Goal: Obtain resource: Download file/media

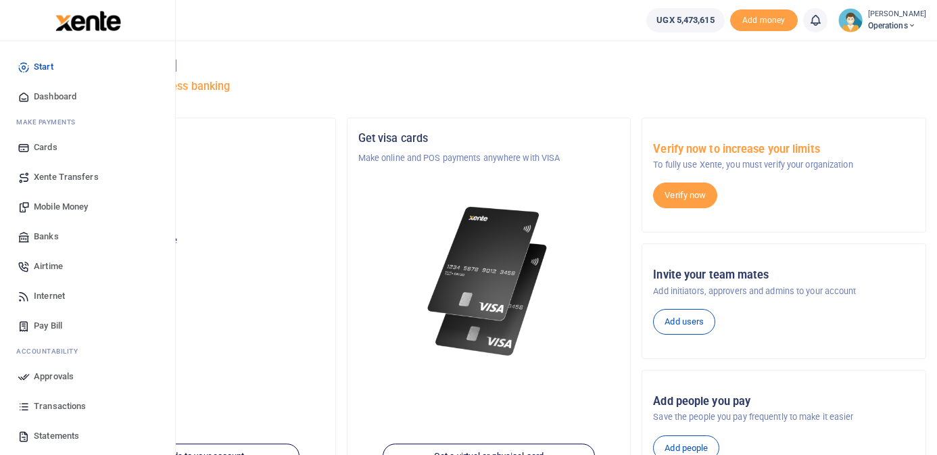
click at [56, 205] on span "Mobile Money" at bounding box center [61, 207] width 54 height 14
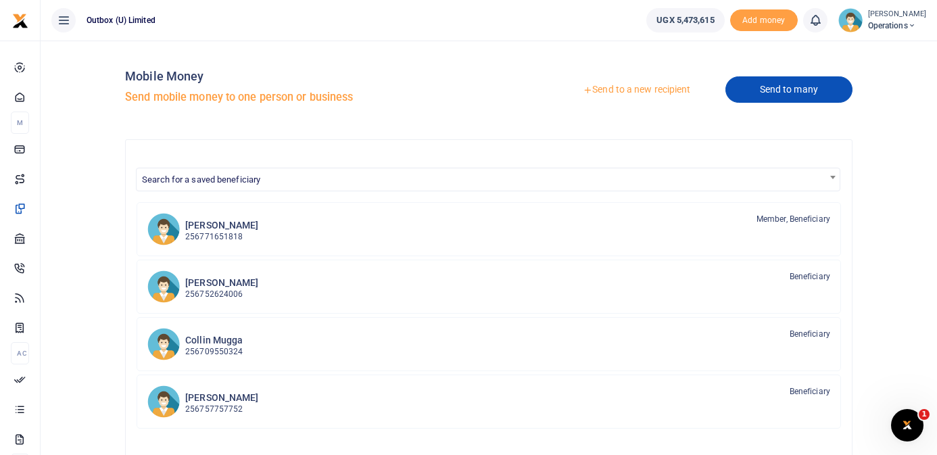
click at [766, 87] on link "Send to many" at bounding box center [788, 89] width 127 height 26
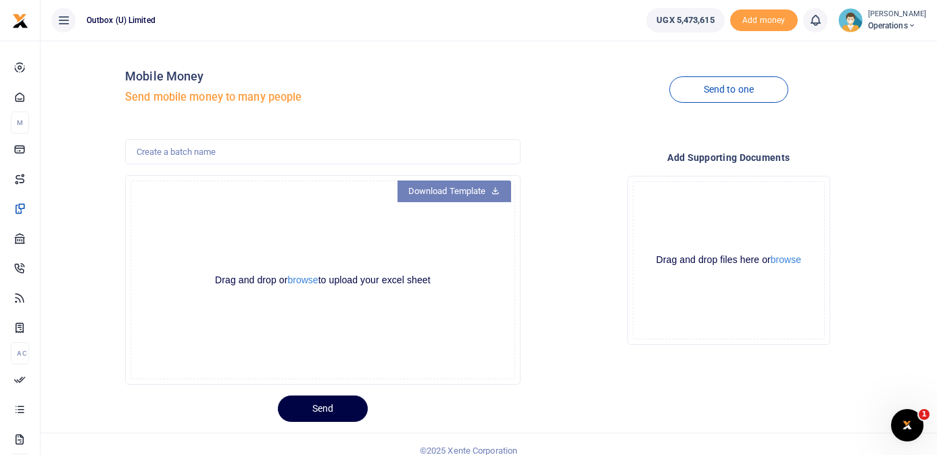
click at [443, 193] on link "Download Template" at bounding box center [454, 191] width 114 height 22
click at [463, 191] on link "Download Template" at bounding box center [454, 191] width 114 height 22
